Goal: Contribute content: Add original content to the website for others to see

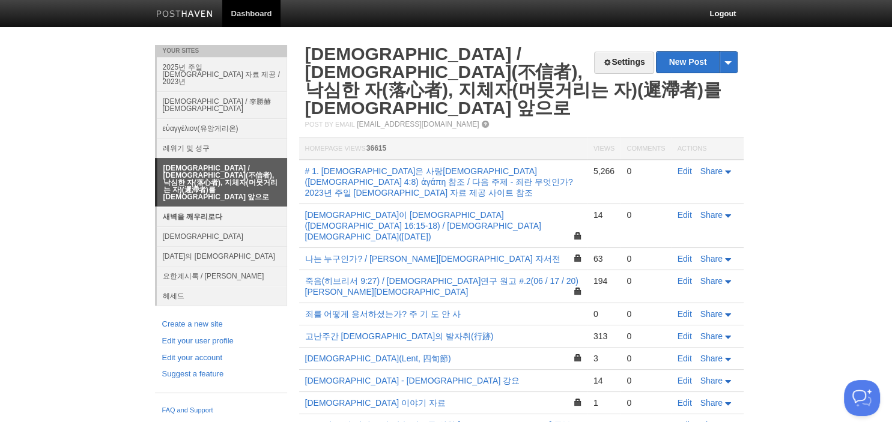
click at [205, 207] on link "새벽을 깨우리로다" at bounding box center [222, 217] width 130 height 20
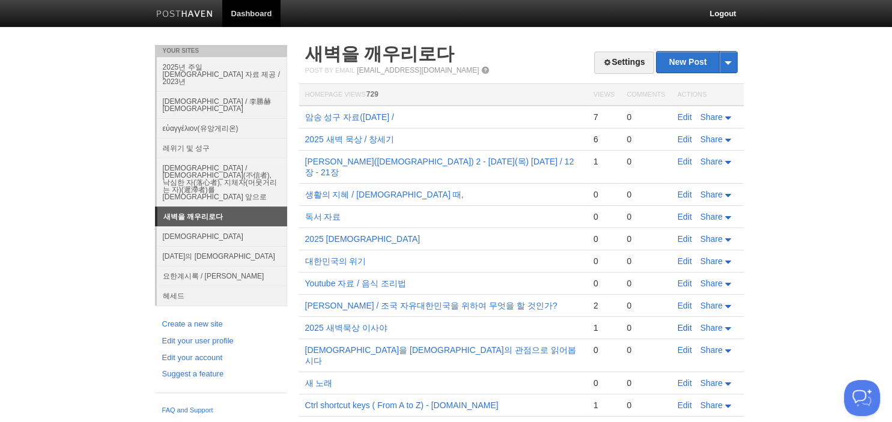
click at [692, 323] on link "Edit" at bounding box center [685, 328] width 14 height 10
click at [225, 207] on link "새벽을 깨우리로다" at bounding box center [222, 216] width 130 height 19
click at [685, 234] on link "Edit" at bounding box center [685, 239] width 14 height 10
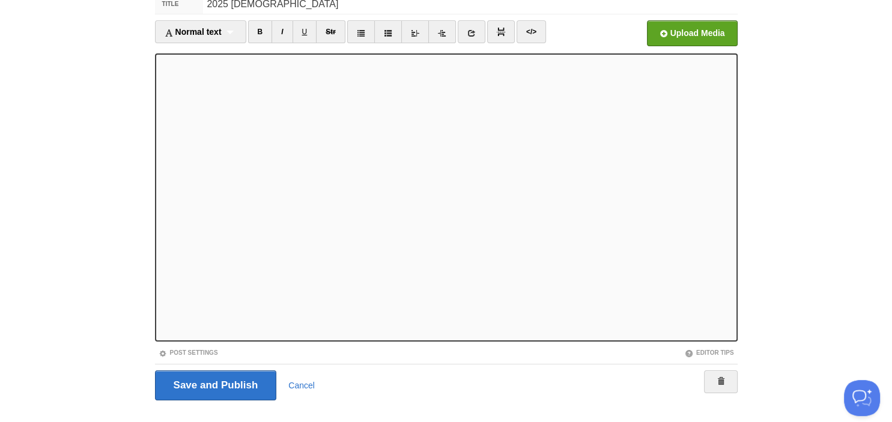
scroll to position [82, 0]
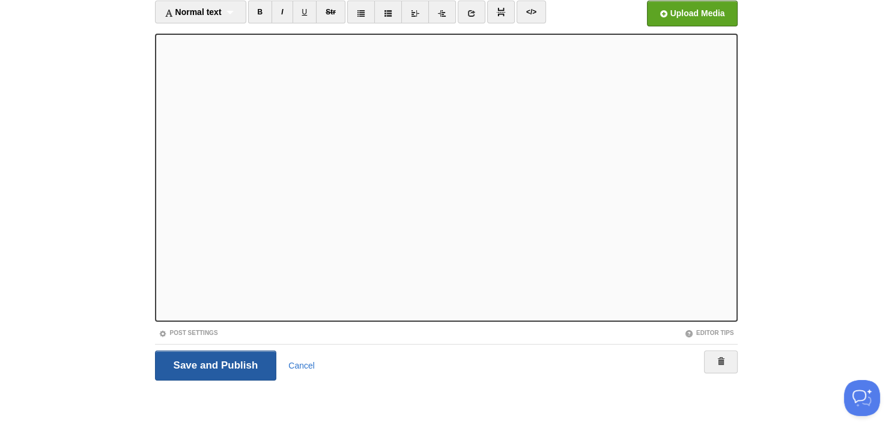
click at [192, 356] on input "Save and Publish" at bounding box center [216, 366] width 122 height 30
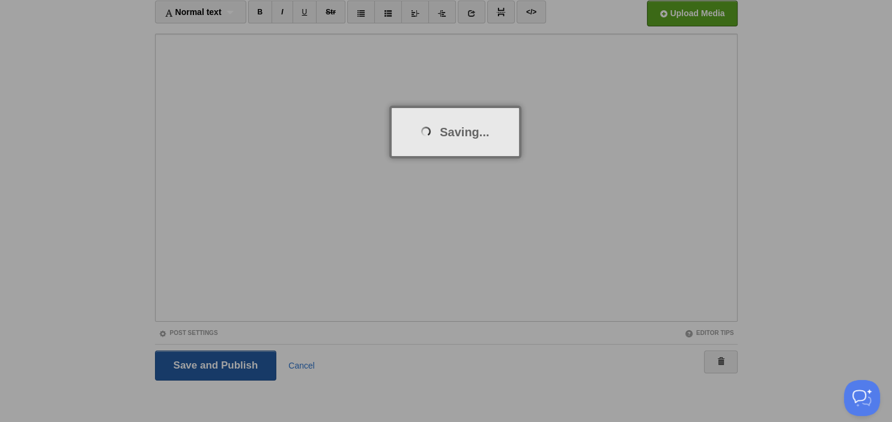
scroll to position [45, 0]
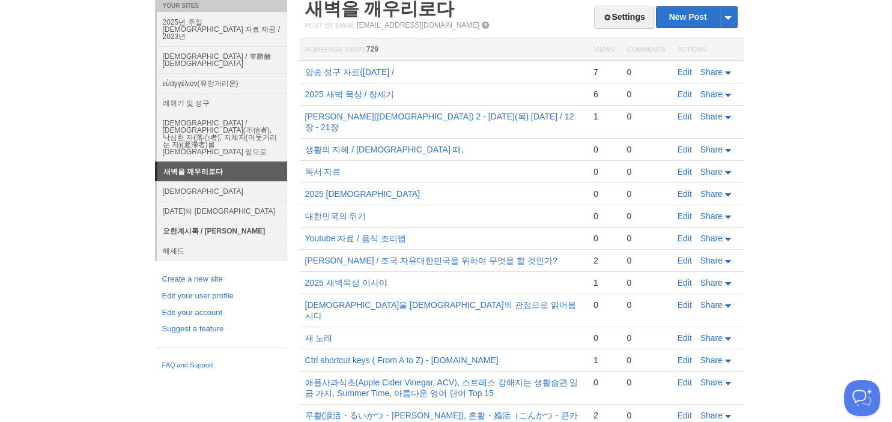
click at [172, 221] on link "요한계시록 / [PERSON_NAME]" at bounding box center [222, 231] width 130 height 20
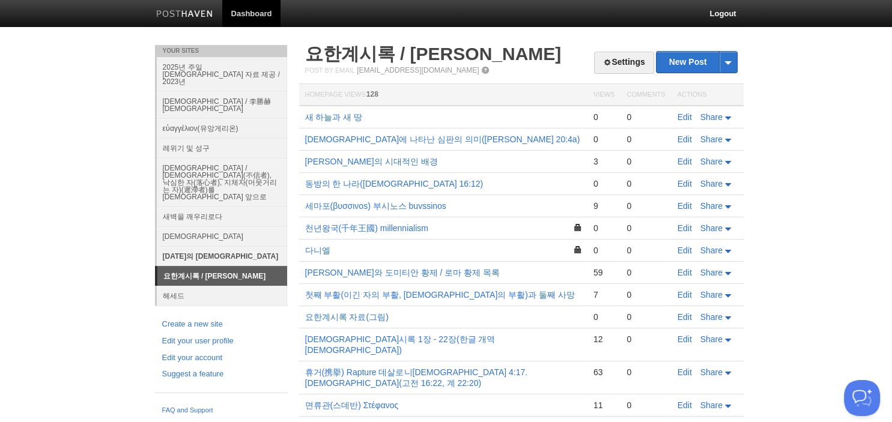
click at [172, 246] on link "[DATE]의 [DEMOGRAPHIC_DATA]" at bounding box center [222, 256] width 130 height 20
click at [188, 246] on link "[DATE]의 [DEMOGRAPHIC_DATA]" at bounding box center [222, 256] width 130 height 20
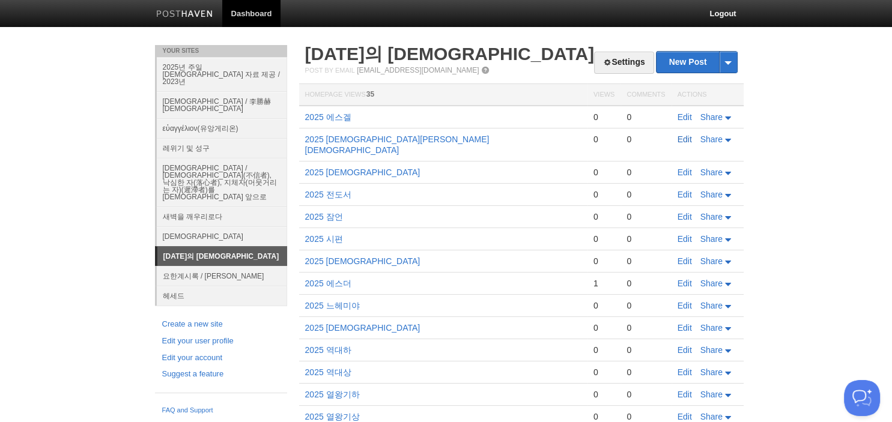
click at [685, 144] on link "Edit" at bounding box center [685, 140] width 14 height 10
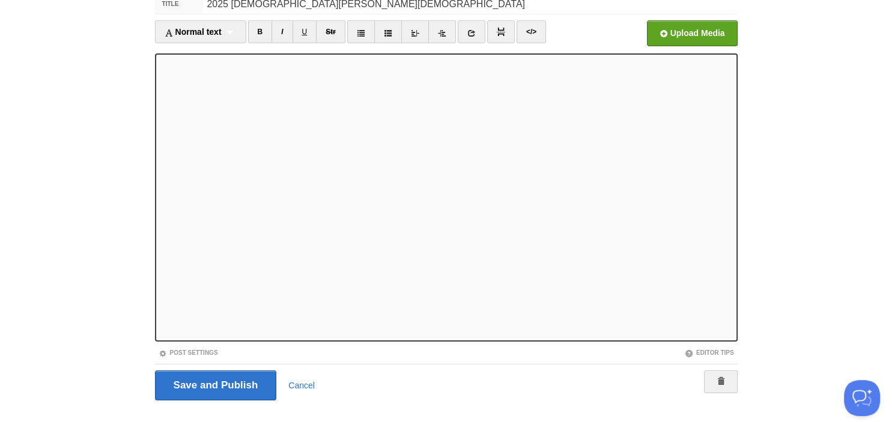
scroll to position [69, 0]
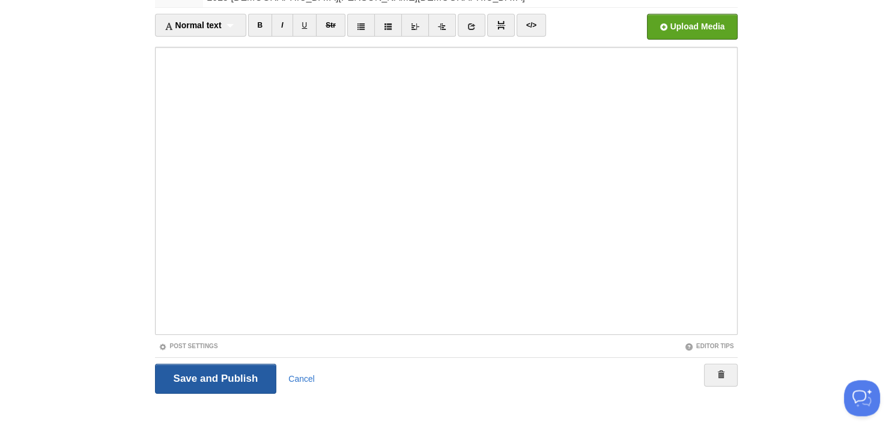
click at [205, 387] on input "Save and Publish" at bounding box center [216, 379] width 122 height 30
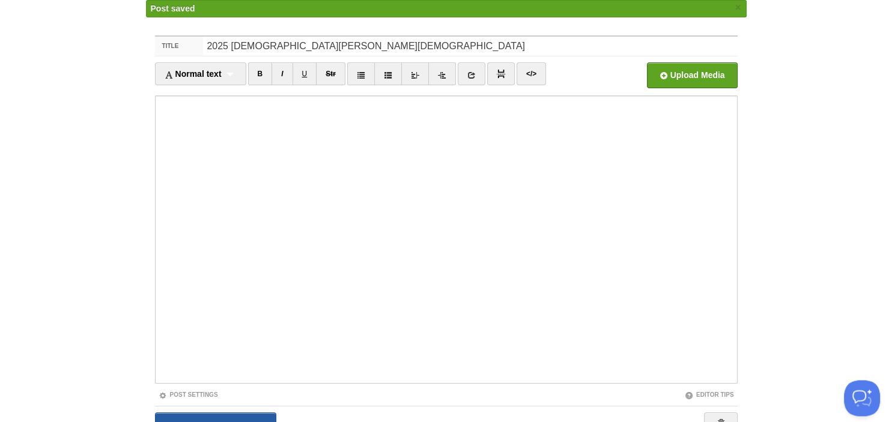
scroll to position [45, 0]
